Goal: Find specific page/section: Find specific page/section

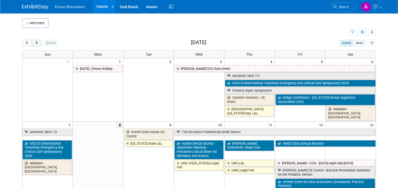
click at [36, 42] on button "next" at bounding box center [37, 43] width 10 height 7
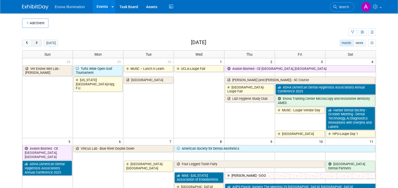
click at [36, 42] on button "next" at bounding box center [37, 43] width 10 height 7
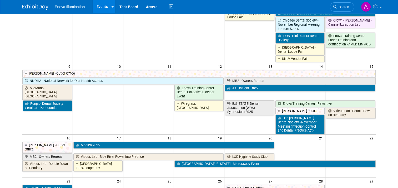
scroll to position [184, 0]
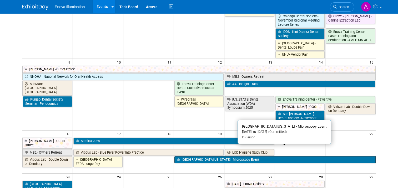
click at [255, 156] on link "[GEOGRAPHIC_DATA][US_STATE] - Microscopy Event" at bounding box center [274, 159] width 201 height 7
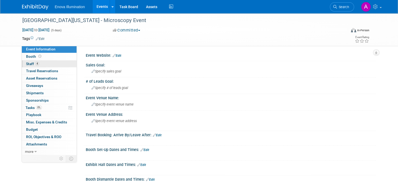
click at [44, 65] on link "4 Staff 4" at bounding box center [49, 63] width 55 height 7
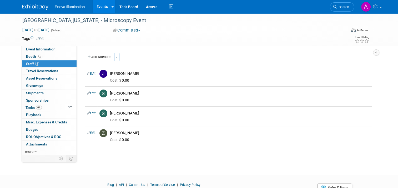
click at [31, 6] on img at bounding box center [35, 6] width 26 height 5
